Goal: Task Accomplishment & Management: Manage account settings

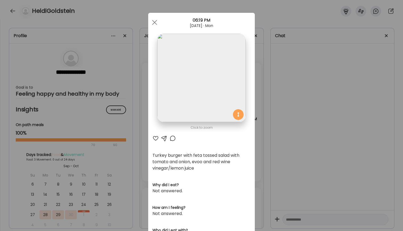
scroll to position [3, 19]
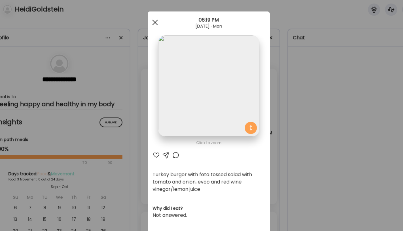
click at [149, 17] on div at bounding box center [154, 22] width 11 height 11
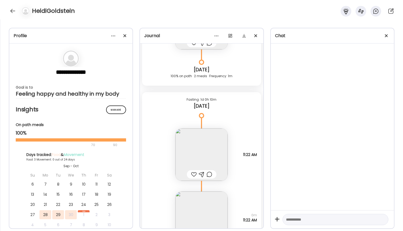
scroll to position [224, 0]
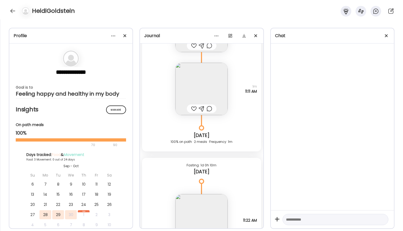
click at [17, 9] on div at bounding box center [24, 11] width 15 height 9
click at [13, 12] on div at bounding box center [13, 11] width 9 height 9
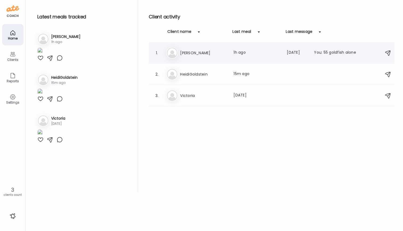
click at [204, 52] on h3 "[PERSON_NAME]" at bounding box center [203, 53] width 47 height 6
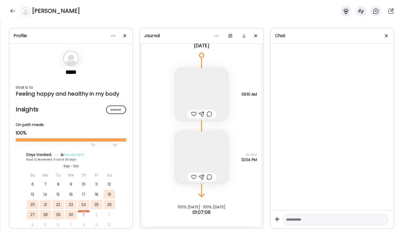
scroll to position [6421, 0]
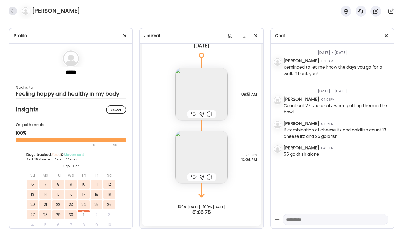
click at [11, 11] on div at bounding box center [13, 11] width 9 height 9
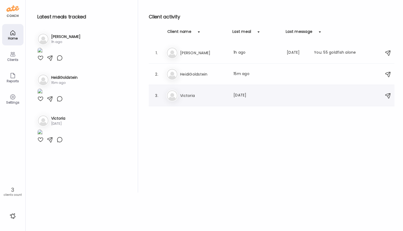
click at [191, 86] on div "3. Vi Victoria Last meal: 131d ago" at bounding box center [272, 95] width 246 height 21
click at [171, 96] on img at bounding box center [172, 95] width 11 height 11
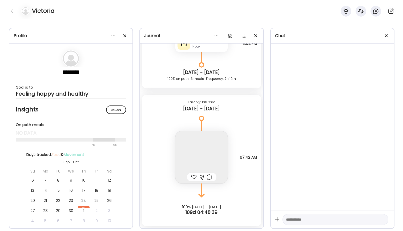
scroll to position [484, 0]
click at [11, 10] on div at bounding box center [13, 11] width 9 height 9
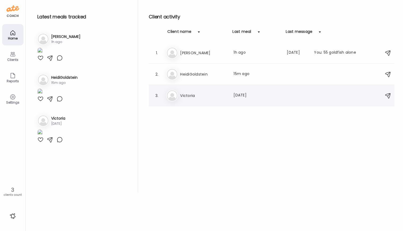
click at [170, 102] on div "3. Vi Victoria Last meal: 133d ago" at bounding box center [272, 95] width 246 height 21
click at [185, 90] on div "Vi Victoria Last meal: 133d ago" at bounding box center [272, 96] width 212 height 12
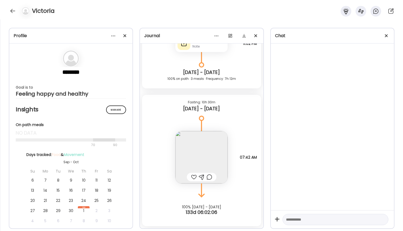
scroll to position [2251, 0]
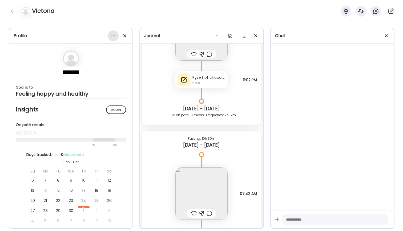
click at [113, 35] on div at bounding box center [113, 35] width 11 height 11
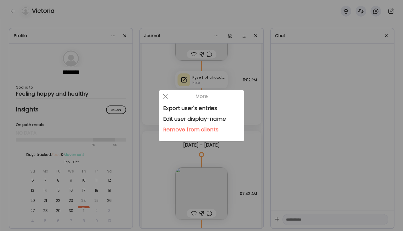
click at [193, 131] on div "Remove from clients" at bounding box center [201, 129] width 77 height 11
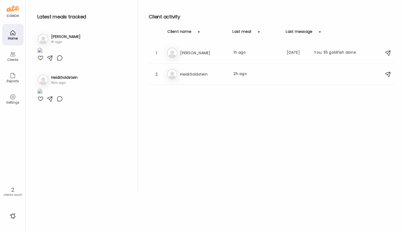
click at [12, 89] on div "Settings" at bounding box center [12, 98] width 21 height 21
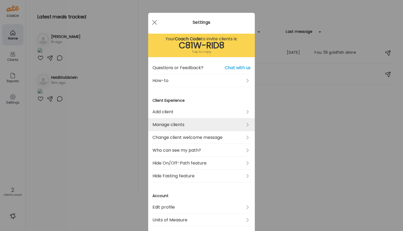
click at [206, 128] on link "Manage clients" at bounding box center [202, 124] width 98 height 13
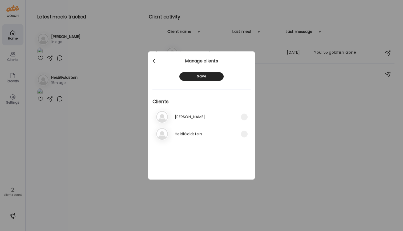
click at [155, 60] on div at bounding box center [154, 61] width 11 height 11
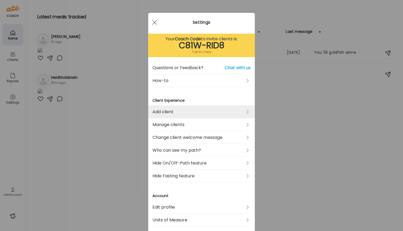
click at [187, 114] on link "Add client" at bounding box center [202, 111] width 98 height 13
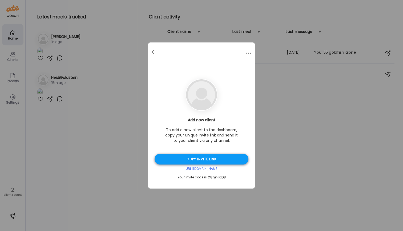
click at [202, 157] on div "Copy invite link" at bounding box center [202, 159] width 94 height 11
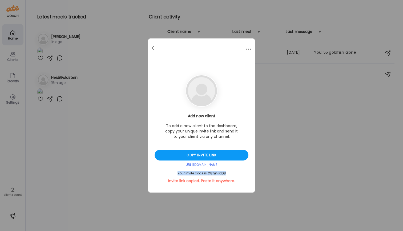
drag, startPoint x: 229, startPoint y: 173, endPoint x: 175, endPoint y: 173, distance: 53.6
click at [175, 173] on div "Your invite code is: C81W-RID8" at bounding box center [202, 173] width 94 height 4
copy div "Your invite code is: C81W-RID8"
click at [155, 48] on div at bounding box center [153, 48] width 11 height 11
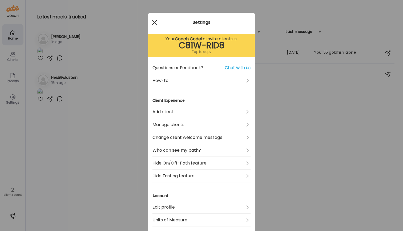
click at [155, 22] on span at bounding box center [154, 22] width 5 height 5
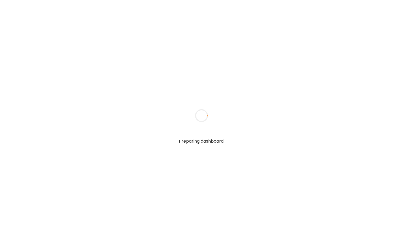
type input "**********"
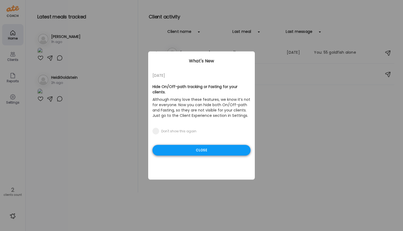
click at [196, 147] on div "Close" at bounding box center [202, 150] width 98 height 11
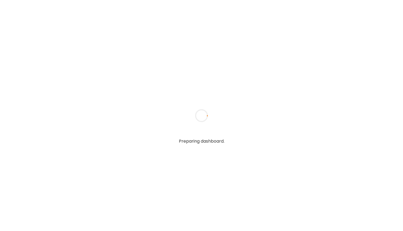
type input "**********"
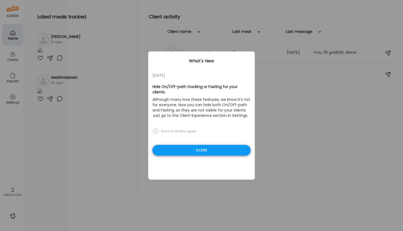
click at [194, 149] on div "Close" at bounding box center [202, 150] width 98 height 11
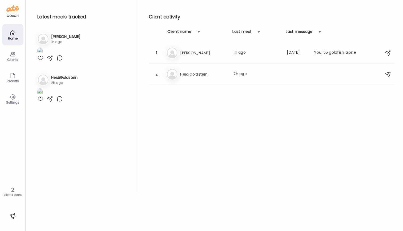
scroll to position [47, 0]
click at [15, 52] on icon at bounding box center [13, 54] width 6 height 6
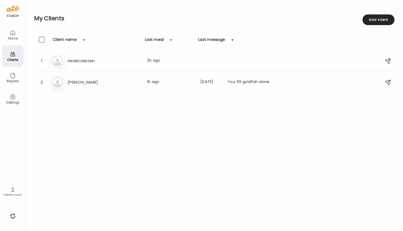
click at [16, 38] on div "Home" at bounding box center [12, 38] width 19 height 3
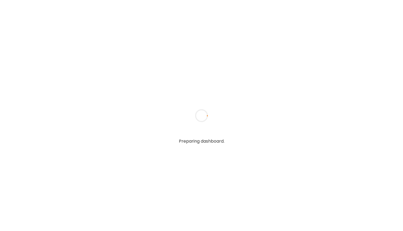
type input "**********"
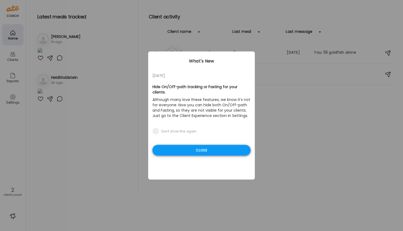
click at [185, 148] on div "Close" at bounding box center [202, 150] width 98 height 11
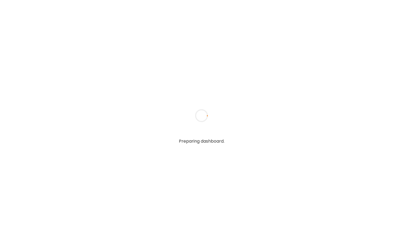
type input "**********"
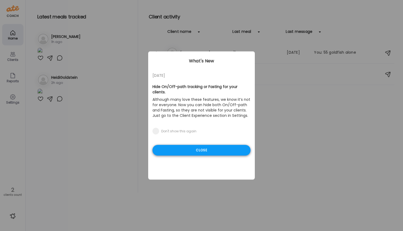
click at [221, 150] on div "Close" at bounding box center [202, 150] width 98 height 11
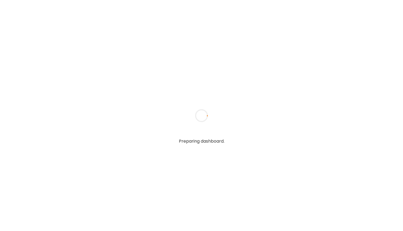
type input "**********"
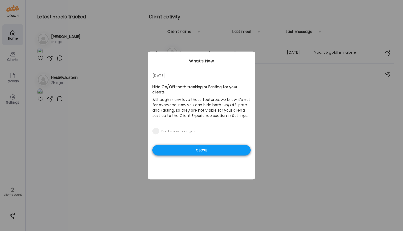
click at [181, 149] on div "Close" at bounding box center [202, 150] width 98 height 11
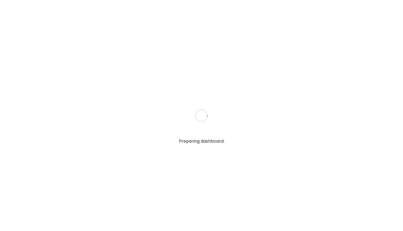
type input "**********"
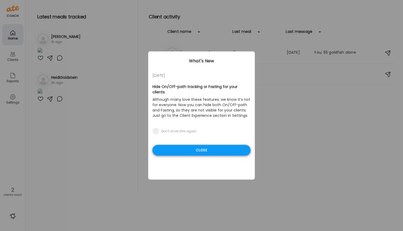
click at [225, 150] on div "Close" at bounding box center [202, 150] width 98 height 11
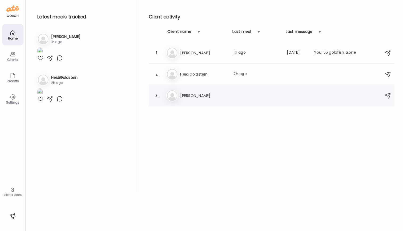
click at [169, 94] on img at bounding box center [172, 95] width 11 height 11
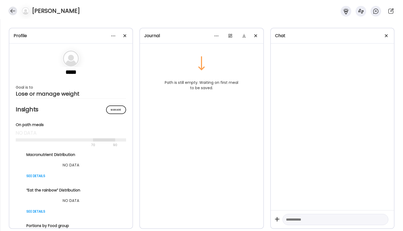
click at [9, 13] on div at bounding box center [13, 11] width 9 height 9
